Goal: Information Seeking & Learning: Learn about a topic

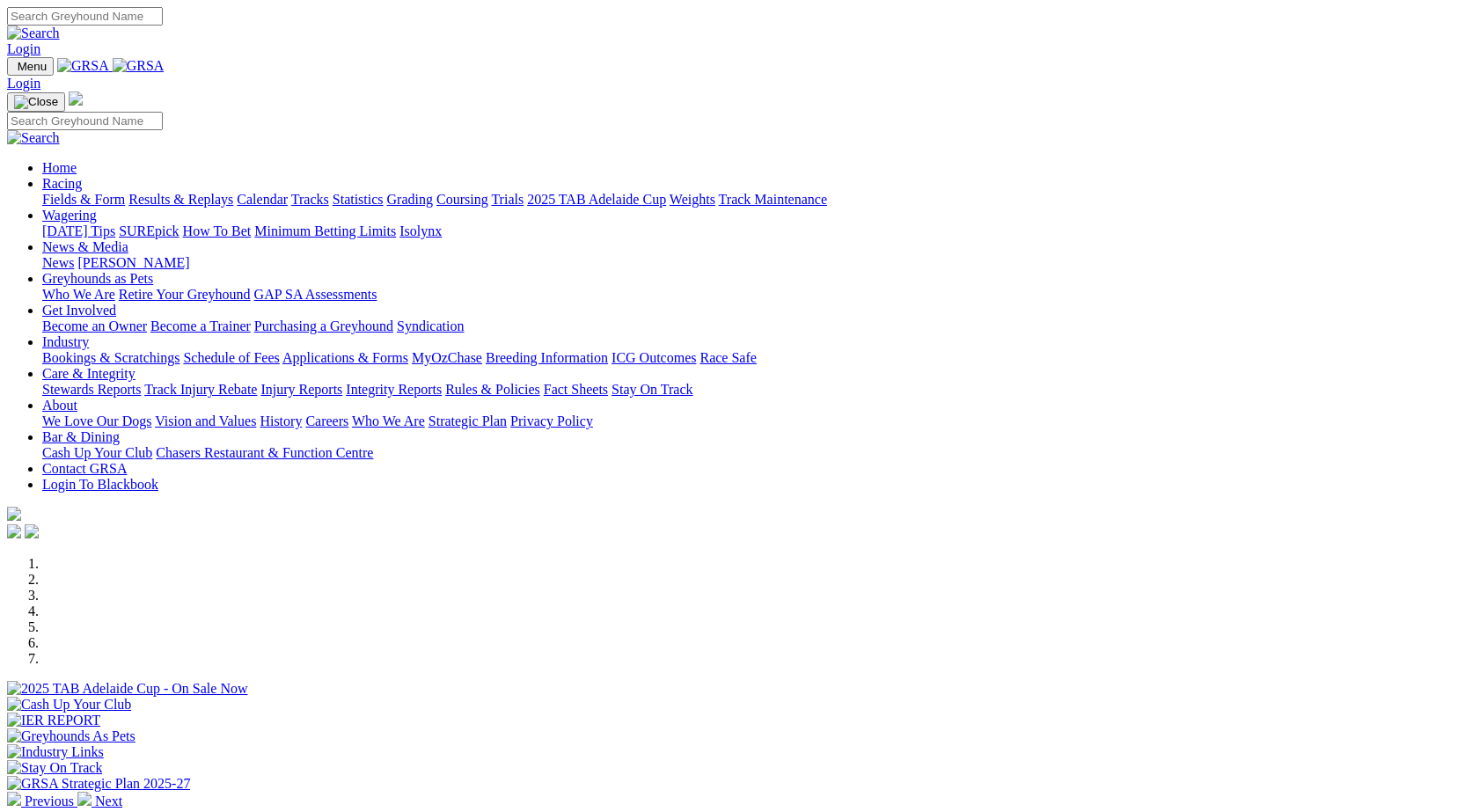
scroll to position [556, 0]
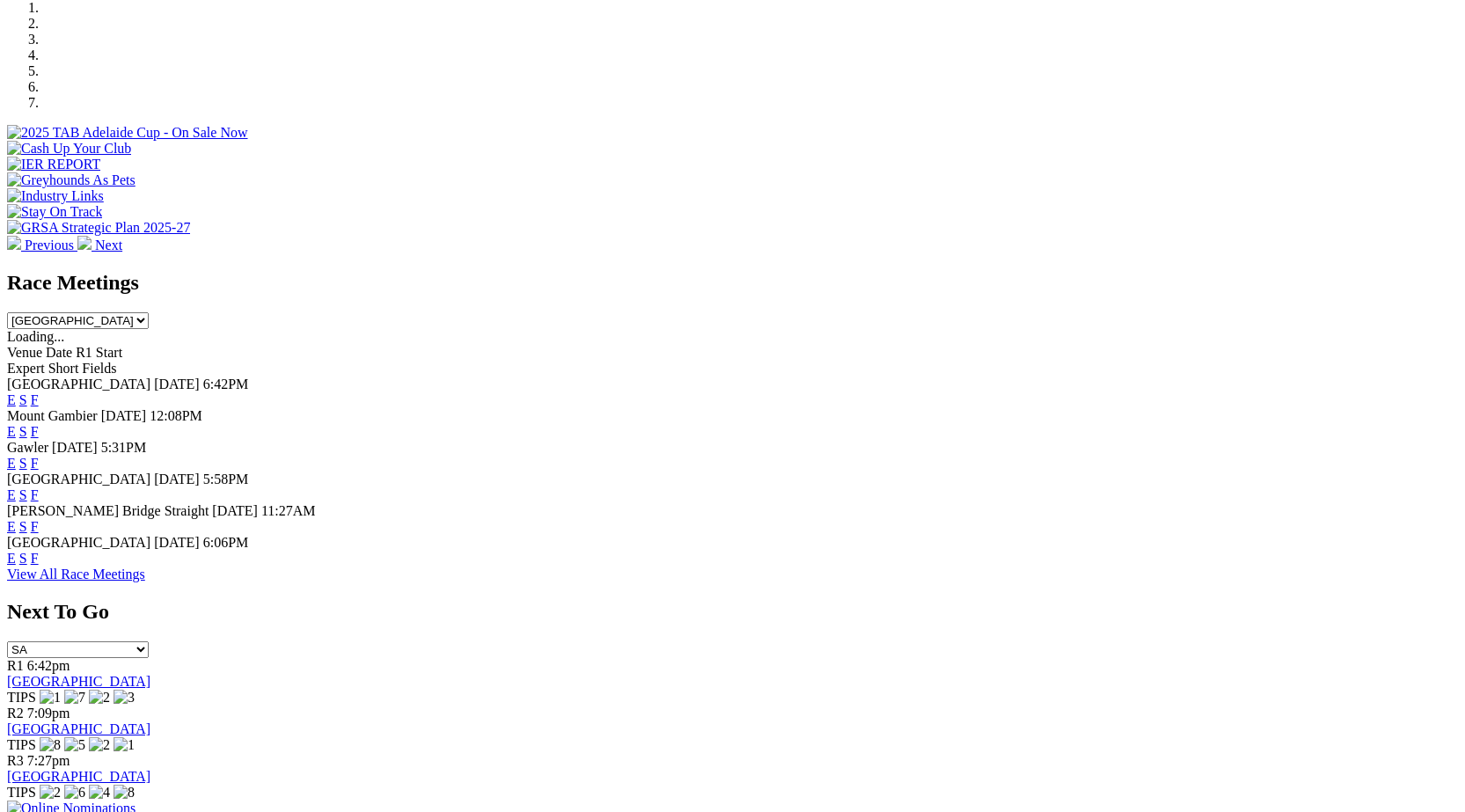
click at [38, 456] on link "F" at bounding box center [34, 462] width 8 height 15
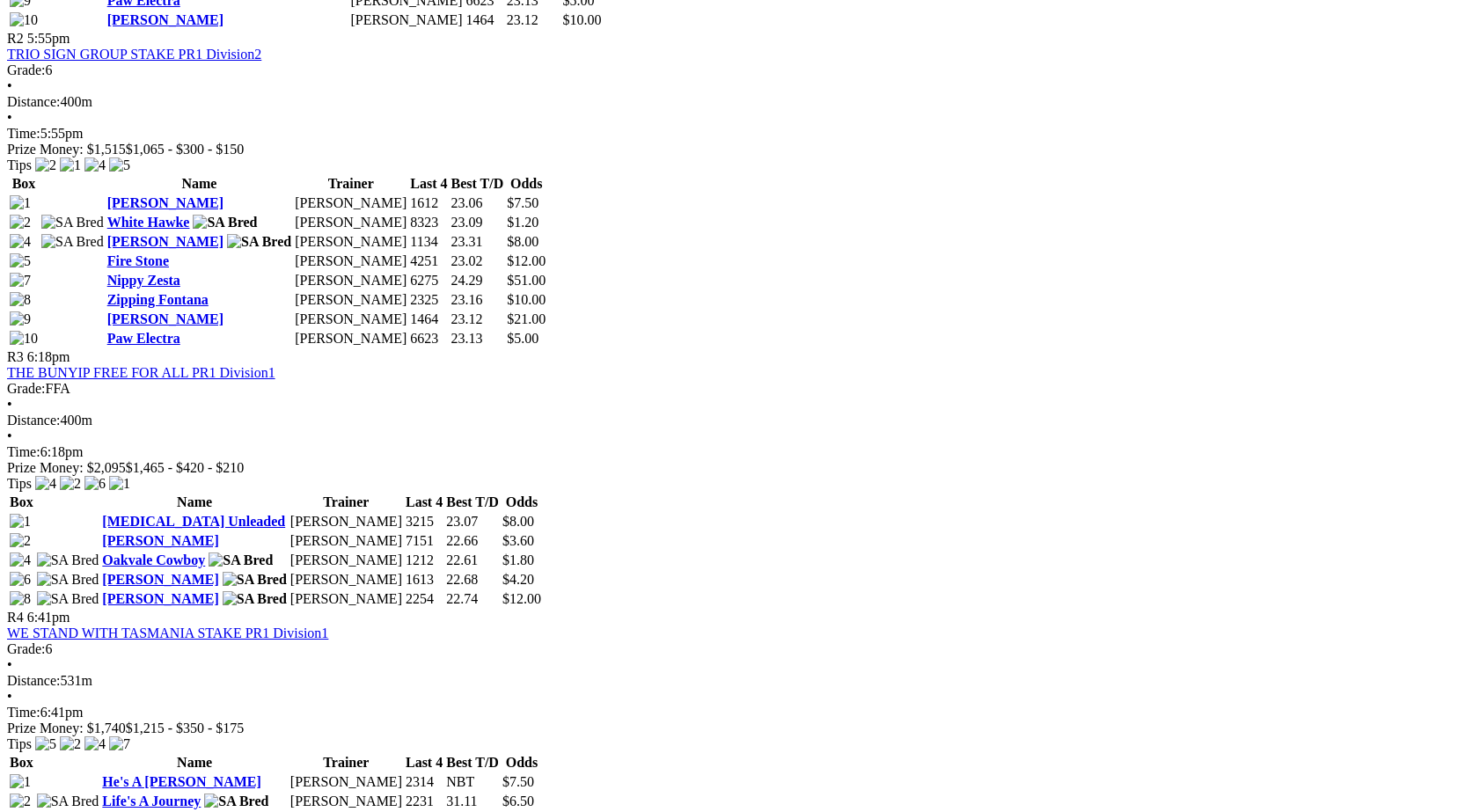
scroll to position [1234, 0]
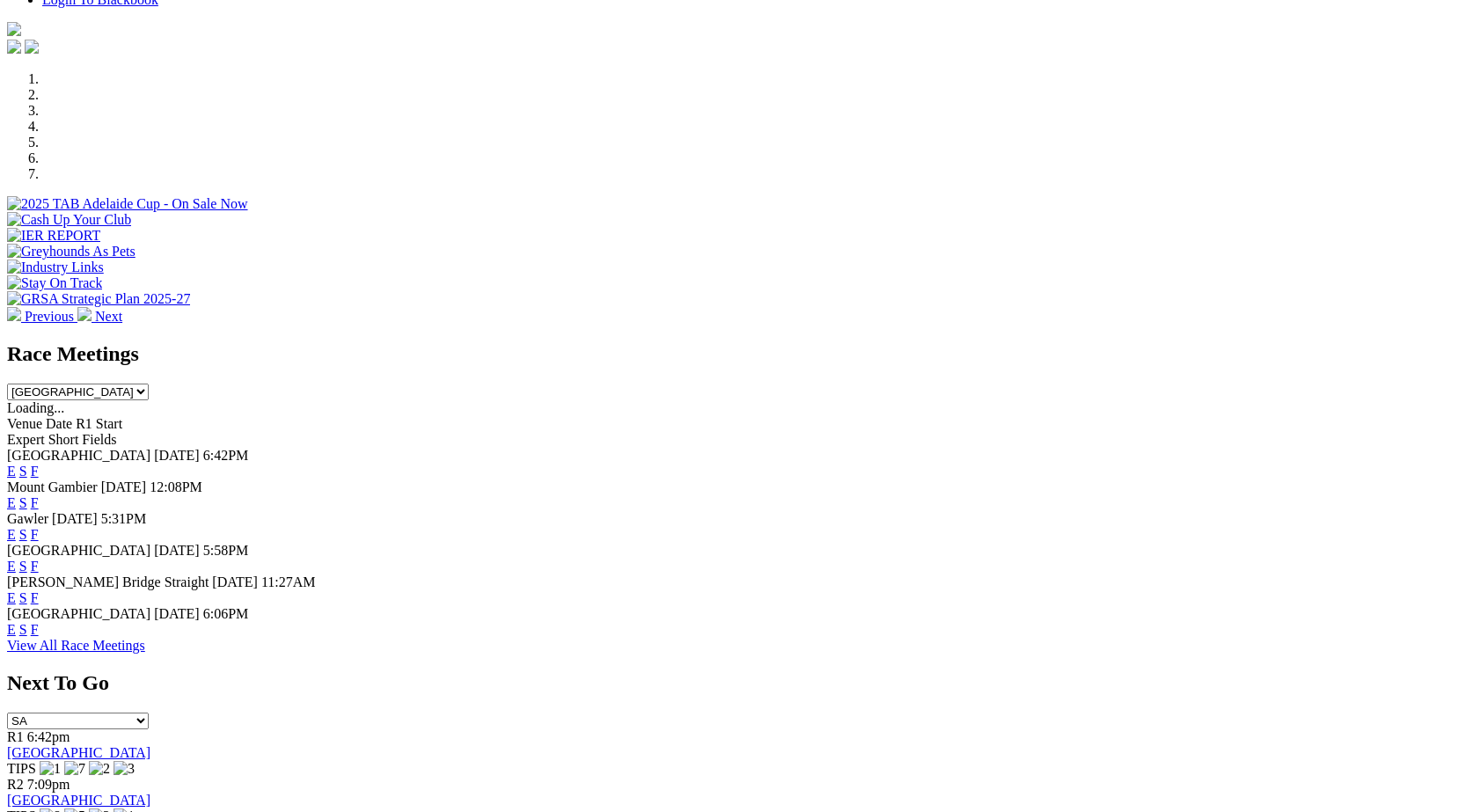
scroll to position [490, 0]
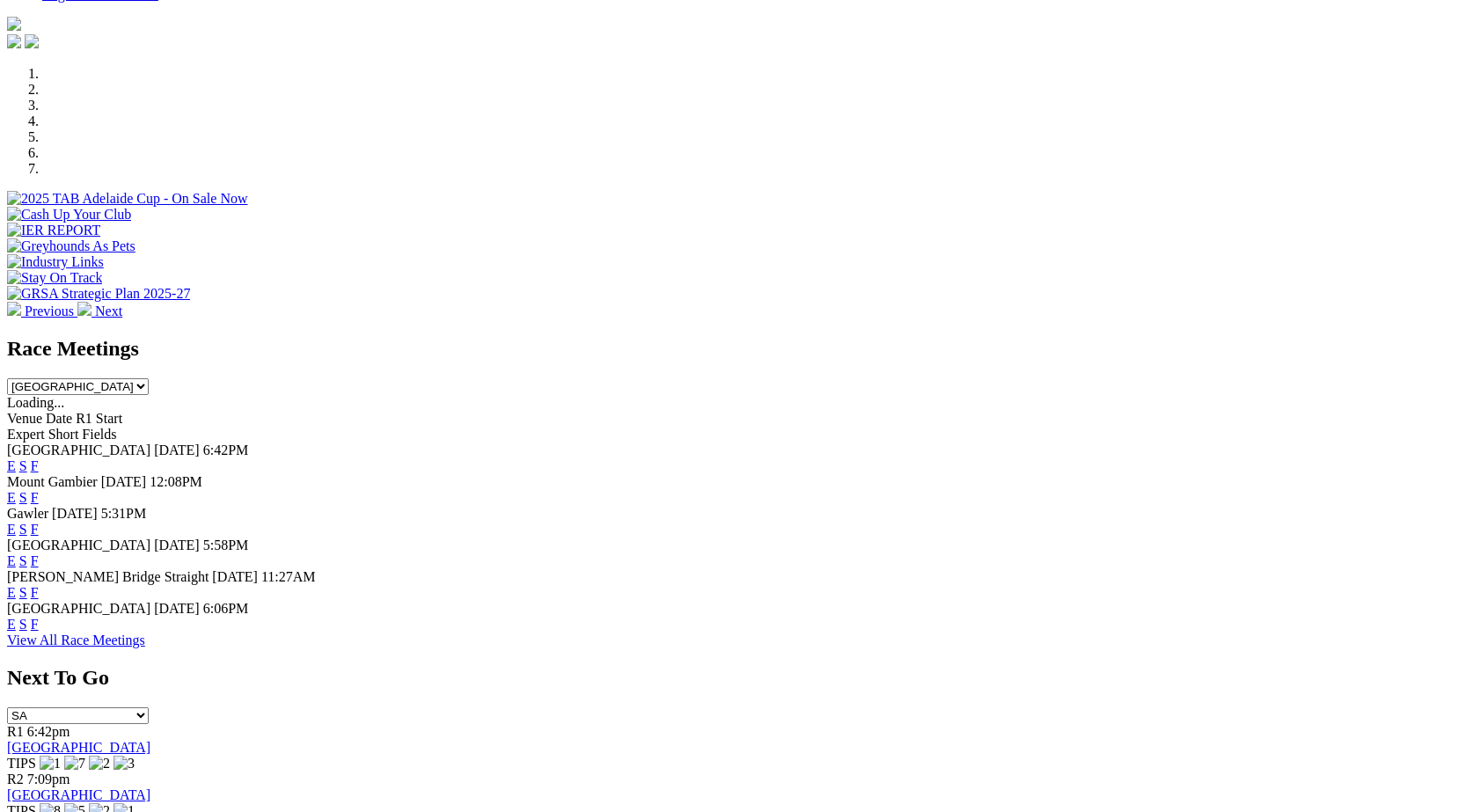
click at [38, 554] on link "F" at bounding box center [34, 561] width 8 height 15
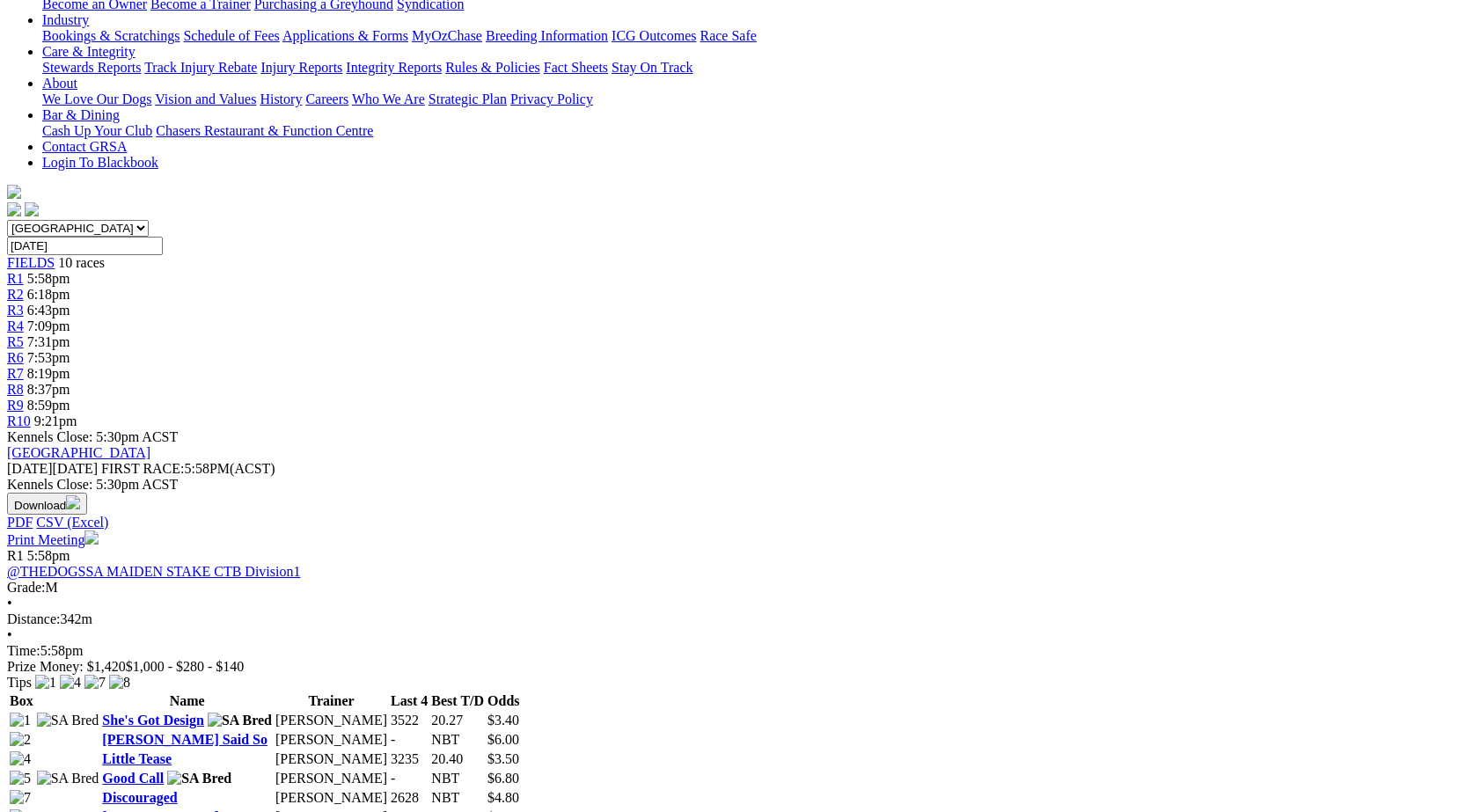
scroll to position [365, 0]
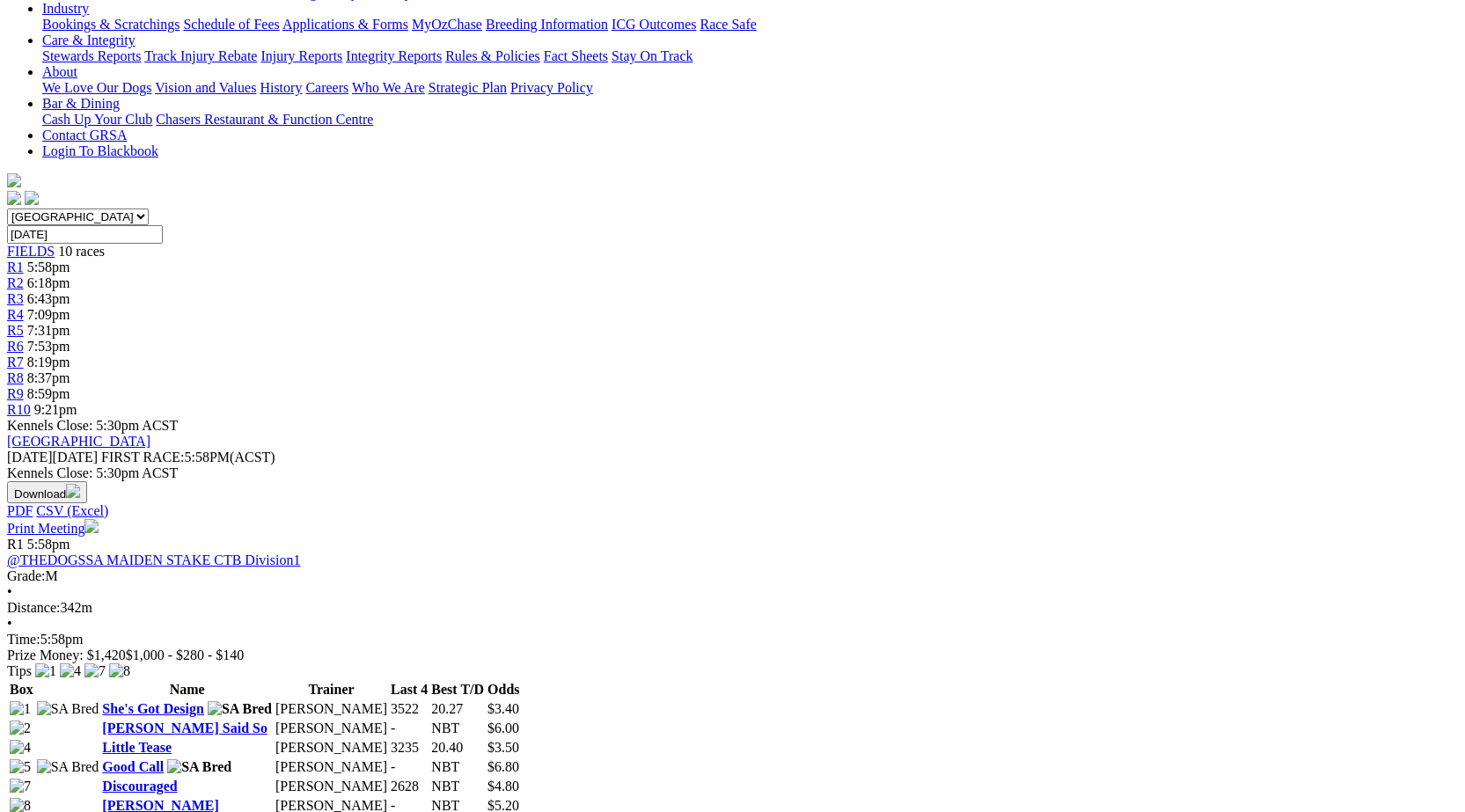
click at [267, 721] on link "Dawn Said So" at bounding box center [185, 728] width 166 height 15
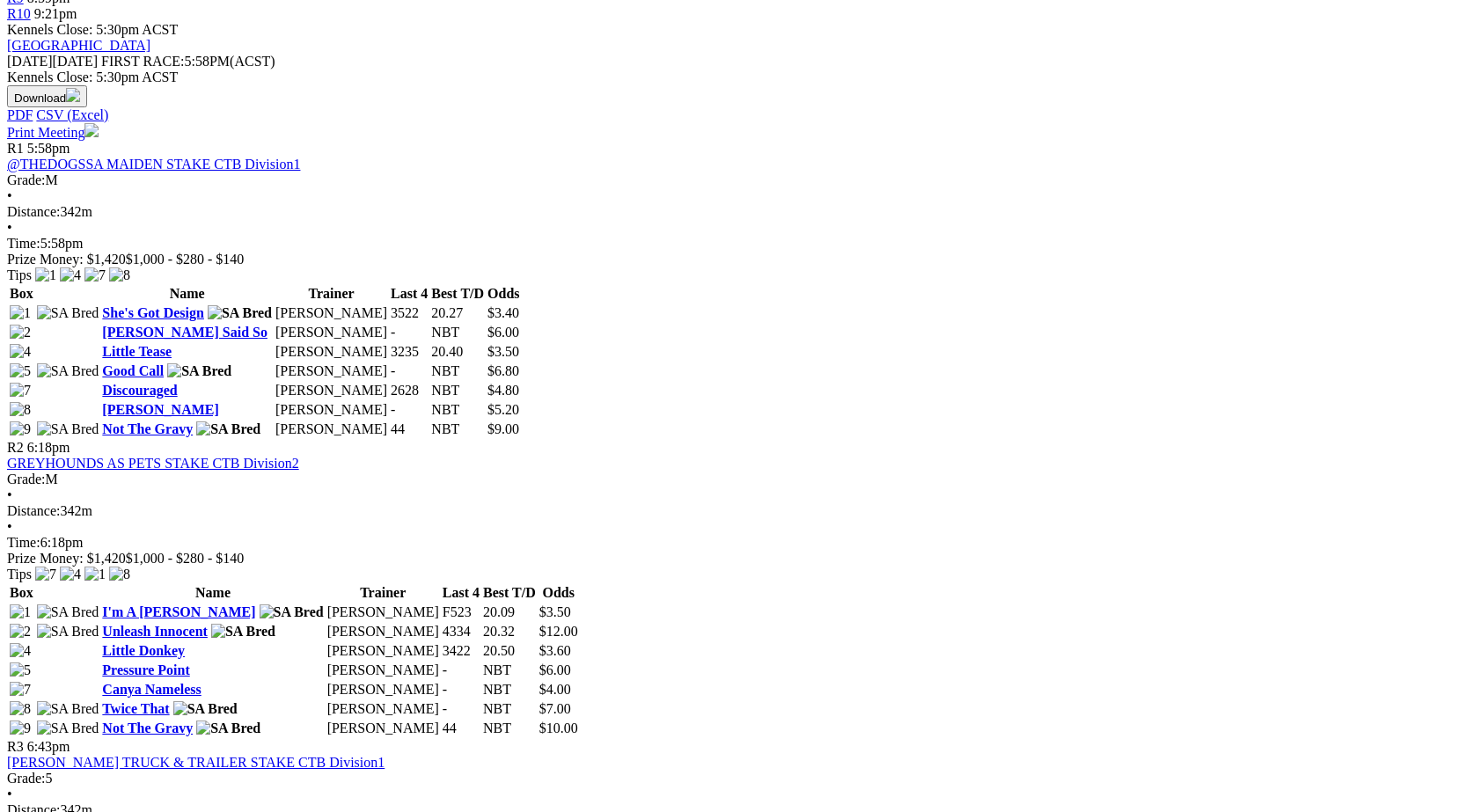
scroll to position [769, 0]
